Goal: Information Seeking & Learning: Learn about a topic

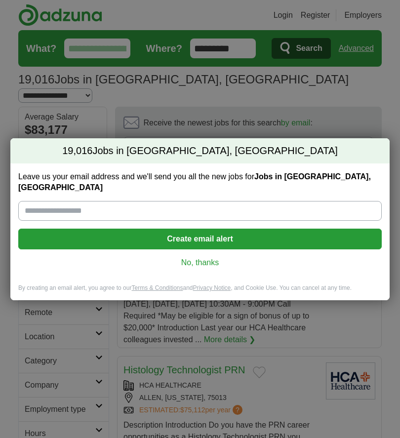
click at [397, 133] on div "19,016 Jobs in Allen, TX Leave us your email address and we'll send you all the…" at bounding box center [200, 219] width 400 height 438
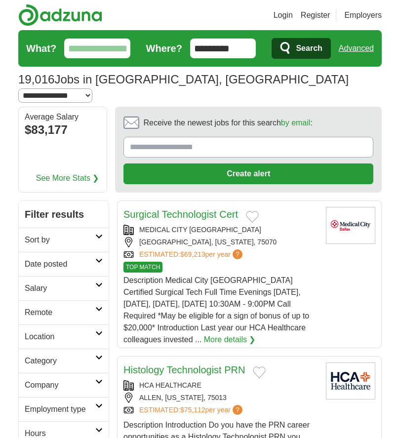
click at [92, 88] on select "**********" at bounding box center [55, 95] width 74 height 14
select select "**"
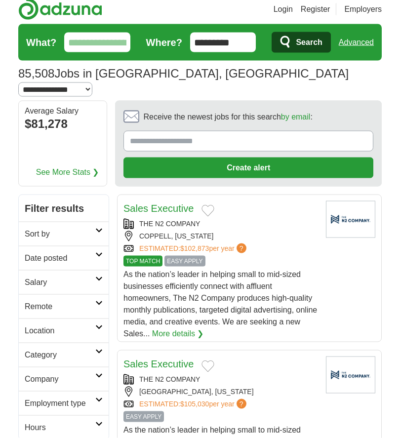
scroll to position [7, 0]
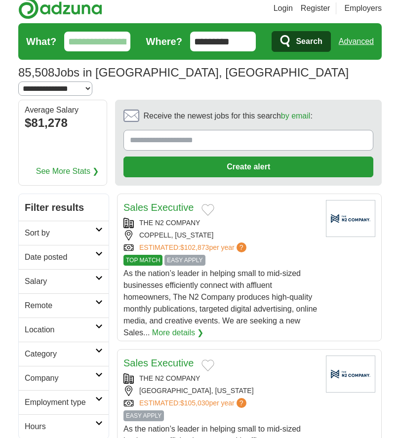
click at [91, 372] on h2 "Company" at bounding box center [60, 378] width 71 height 12
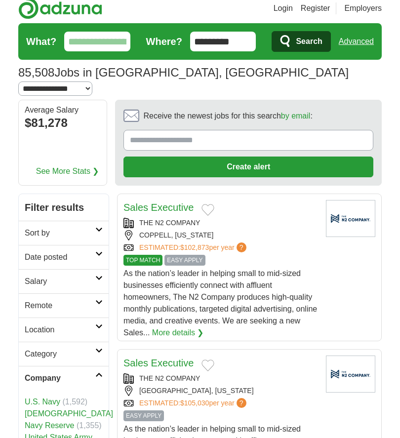
click at [90, 372] on h2 "Company" at bounding box center [60, 378] width 71 height 12
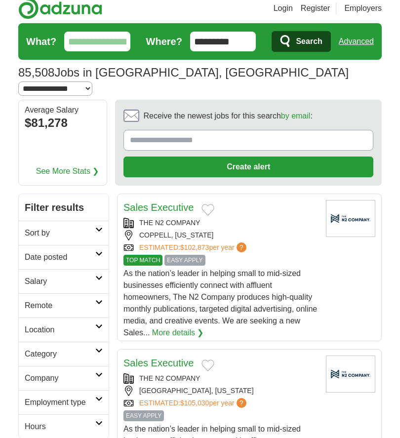
click at [89, 396] on h2 "Employment type" at bounding box center [60, 402] width 71 height 12
click at [88, 396] on h2 "Employment type" at bounding box center [60, 402] width 71 height 12
click at [87, 372] on h2 "Company" at bounding box center [60, 378] width 71 height 12
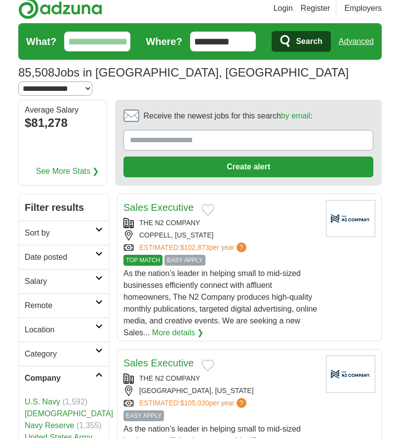
click at [88, 372] on h2 "Company" at bounding box center [60, 378] width 71 height 12
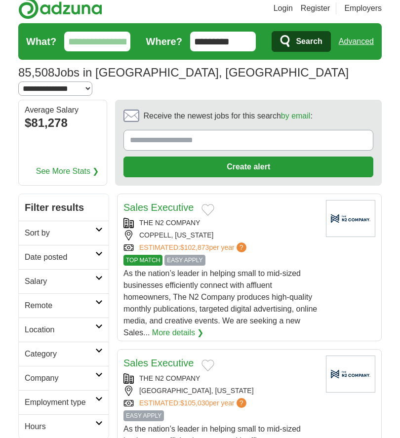
click at [87, 348] on h2 "Category" at bounding box center [60, 354] width 71 height 12
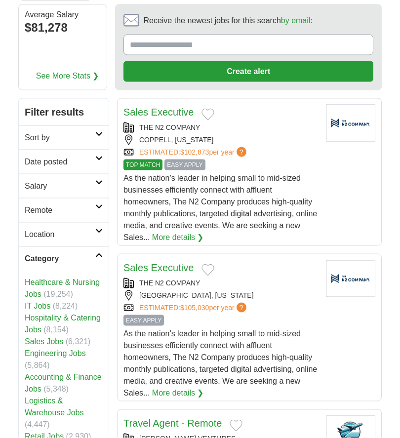
scroll to position [112, 0]
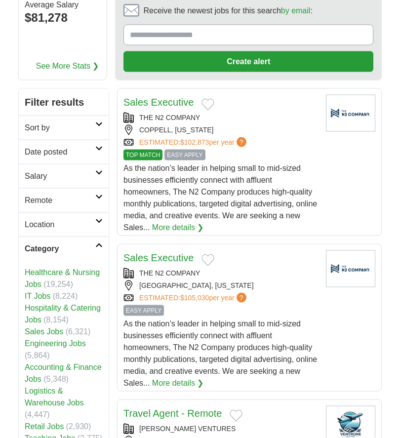
click at [60, 365] on link "Accounting & Finance Jobs" at bounding box center [63, 373] width 77 height 20
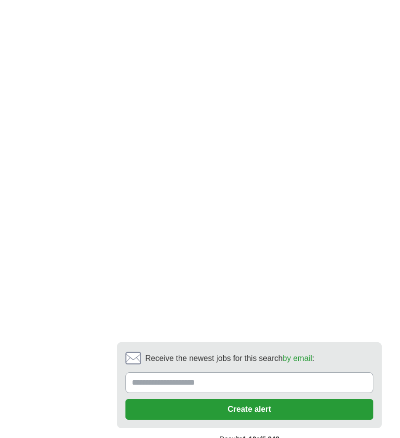
scroll to position [2114, 0]
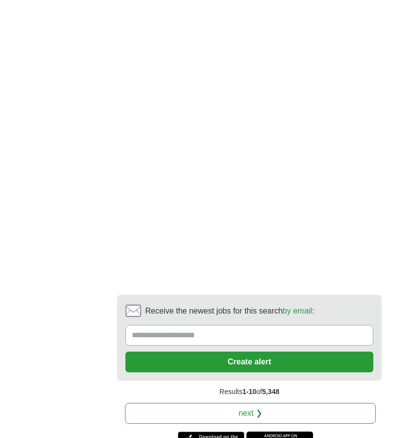
click at [312, 403] on link "next ❯" at bounding box center [250, 413] width 251 height 21
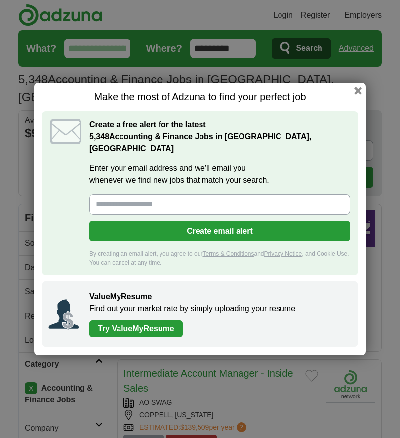
click at [359, 95] on button "button" at bounding box center [358, 91] width 8 height 8
